Goal: Obtain resource: Download file/media

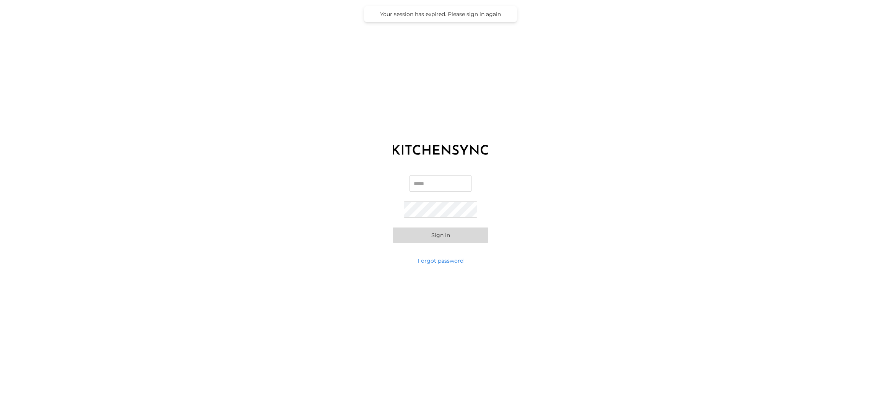
type input "**********"
click at [444, 234] on button "Sign in" at bounding box center [441, 235] width 96 height 15
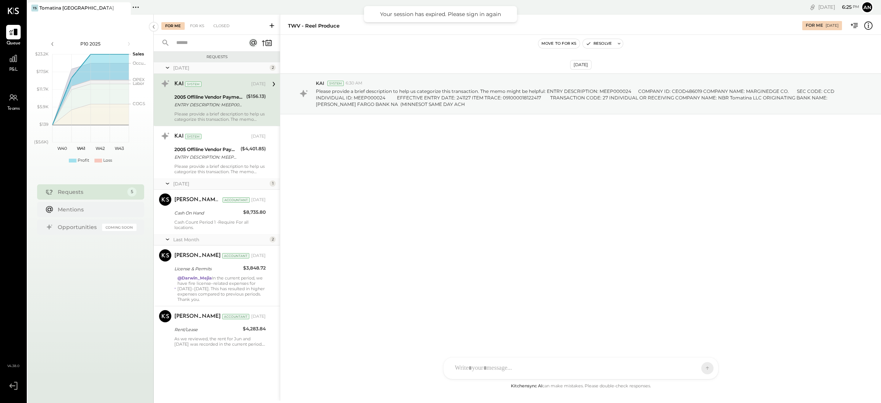
click at [28, 70] on div "P10 2025 polygon, polyline { transition: fill-opacity 0.1s, stroke-opacity 0.1s…" at bounding box center [91, 101] width 126 height 142
click at [10, 62] on icon at bounding box center [13, 59] width 10 height 10
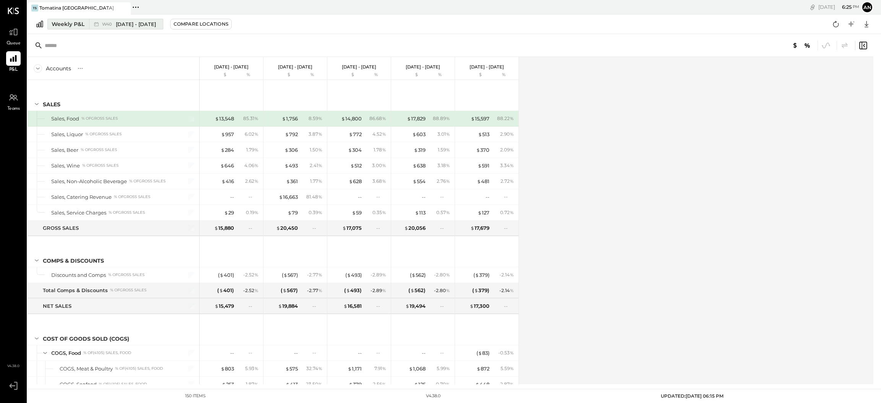
click at [107, 27] on div "W40 [DATE] - [DATE]" at bounding box center [129, 24] width 54 height 7
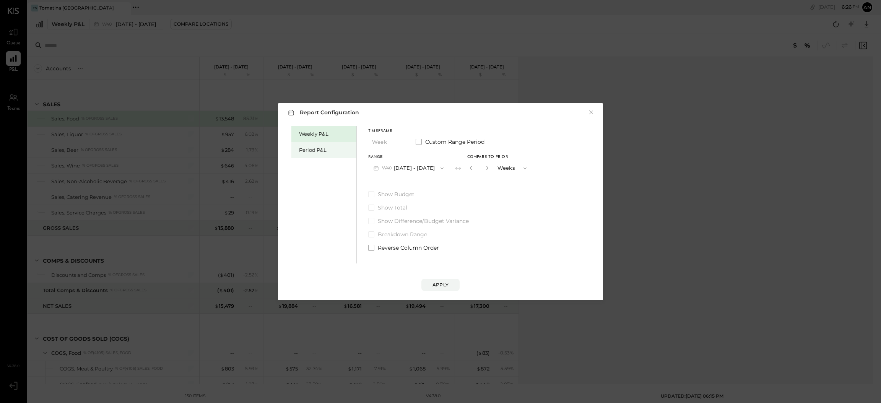
click at [309, 145] on div "Period P&L" at bounding box center [323, 150] width 65 height 16
click at [394, 141] on span "button" at bounding box center [398, 142] width 10 height 6
click at [394, 143] on div "Period" at bounding box center [387, 142] width 37 height 14
click at [394, 164] on button "P10 [DATE] - [DATE]" at bounding box center [407, 168] width 78 height 14
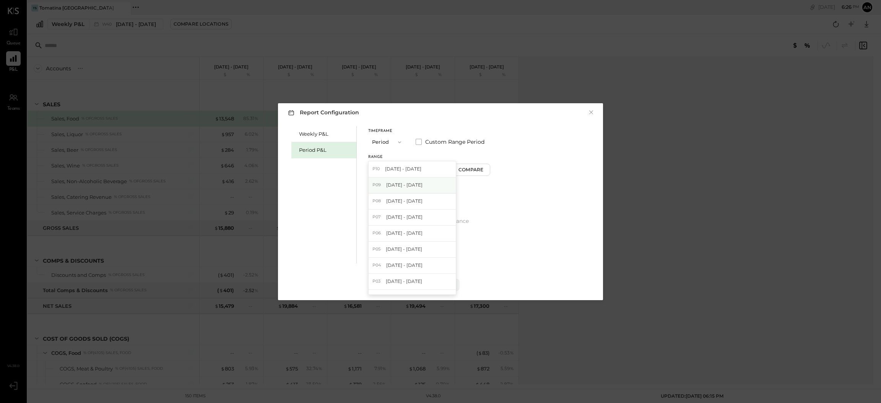
click at [399, 180] on div "P09 [DATE] - [DATE]" at bounding box center [412, 185] width 87 height 16
click at [398, 171] on button "P09 [DATE] - [DATE]" at bounding box center [408, 168] width 80 height 14
click at [405, 201] on span "[DATE] - [DATE]" at bounding box center [404, 201] width 36 height 7
drag, startPoint x: 372, startPoint y: 192, endPoint x: 400, endPoint y: 208, distance: 31.7
click at [371, 193] on span at bounding box center [371, 194] width 6 height 6
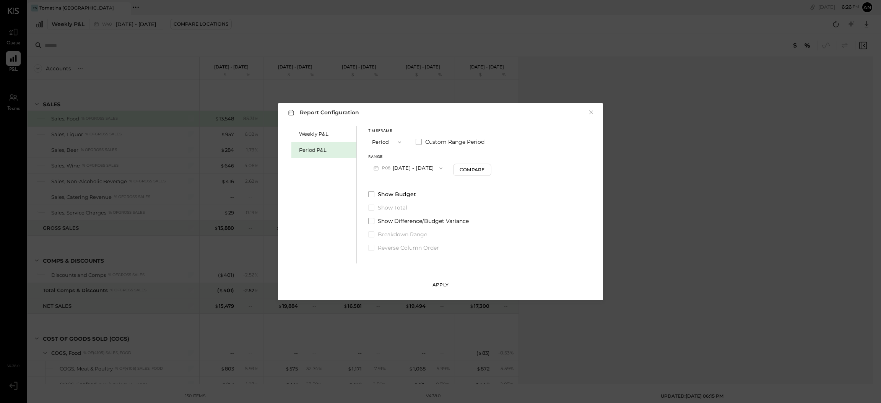
click at [433, 279] on button "Apply" at bounding box center [441, 285] width 38 height 12
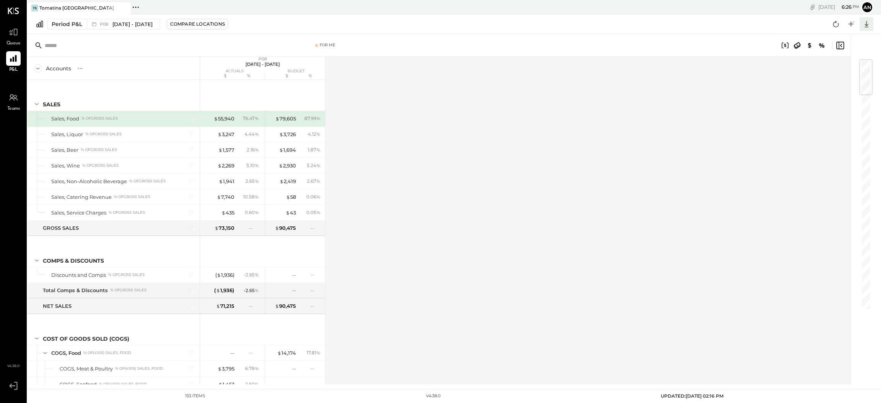
click at [866, 25] on icon at bounding box center [867, 24] width 4 height 7
click at [843, 41] on link "CSV" at bounding box center [842, 37] width 61 height 16
click at [869, 23] on icon at bounding box center [867, 24] width 10 height 10
click at [830, 67] on div "Excel" at bounding box center [842, 69] width 61 height 16
click at [134, 26] on span "[DATE] - [DATE]" at bounding box center [132, 24] width 40 height 7
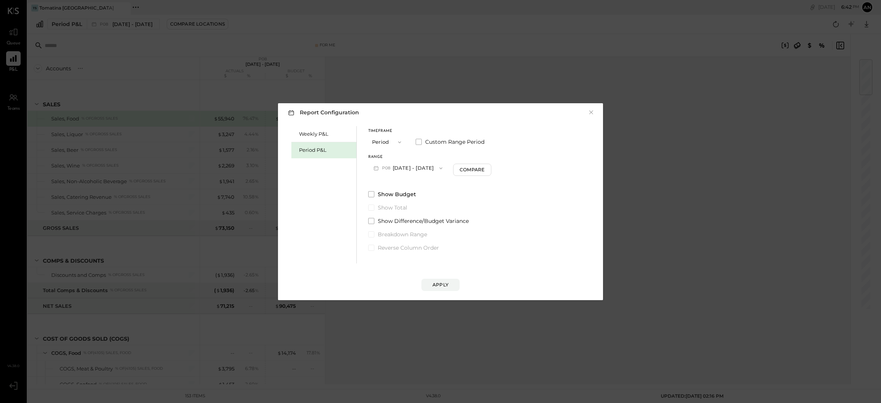
click at [394, 166] on button "P08 [DATE] - [DATE]" at bounding box center [408, 168] width 80 height 14
click at [400, 185] on span "[DATE] - [DATE]" at bounding box center [404, 185] width 36 height 7
click at [440, 283] on div "Apply" at bounding box center [441, 285] width 16 height 7
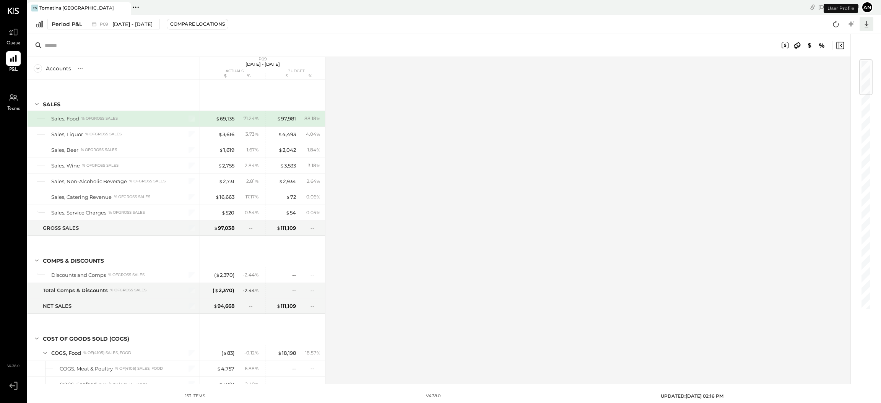
click at [870, 25] on icon at bounding box center [867, 24] width 10 height 10
click at [841, 68] on div "Excel" at bounding box center [842, 69] width 61 height 16
